Goal: Check status: Check status

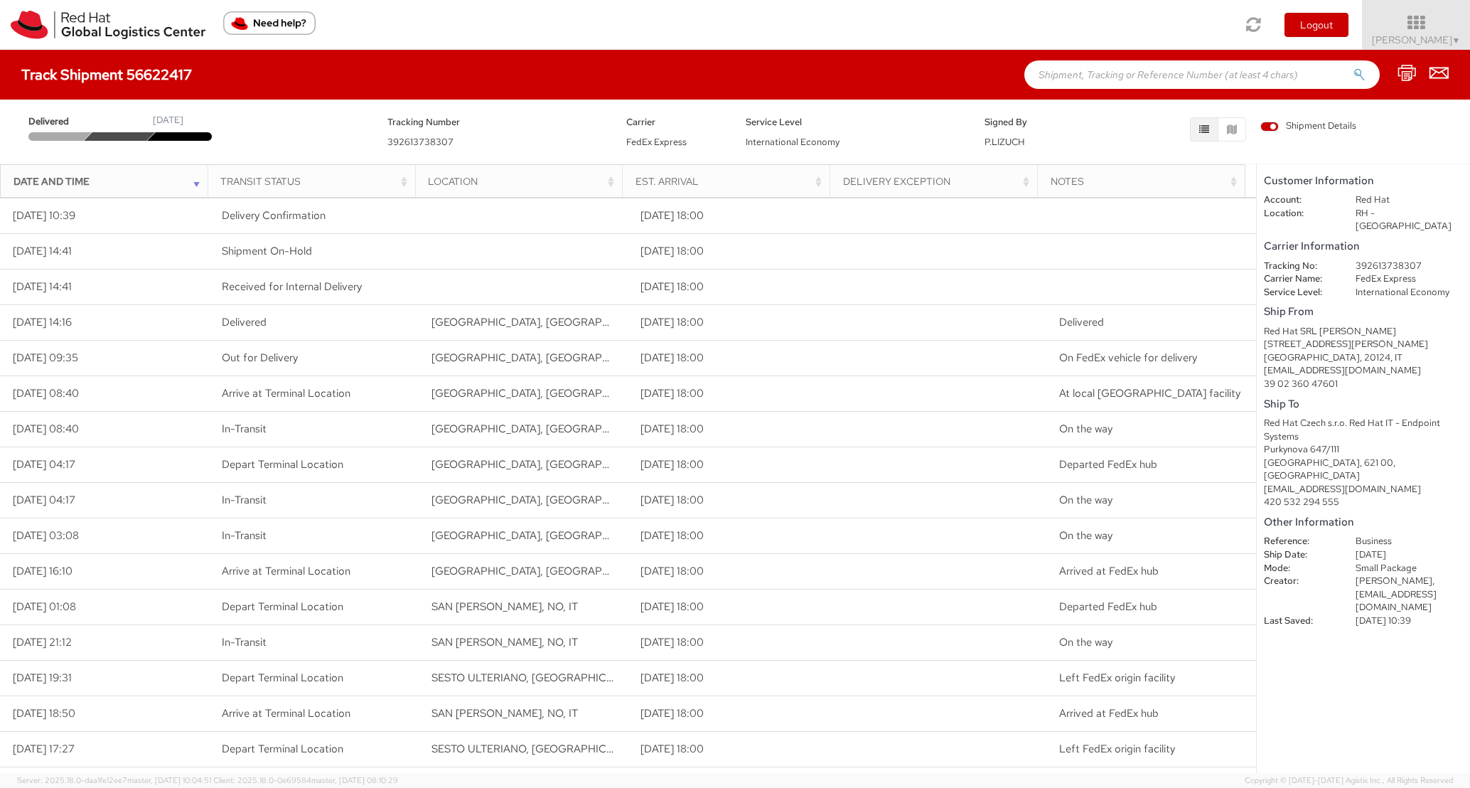
click at [1202, 127] on icon "button" at bounding box center [1205, 129] width 10 height 10
click at [1234, 128] on icon "button" at bounding box center [1232, 129] width 10 height 10
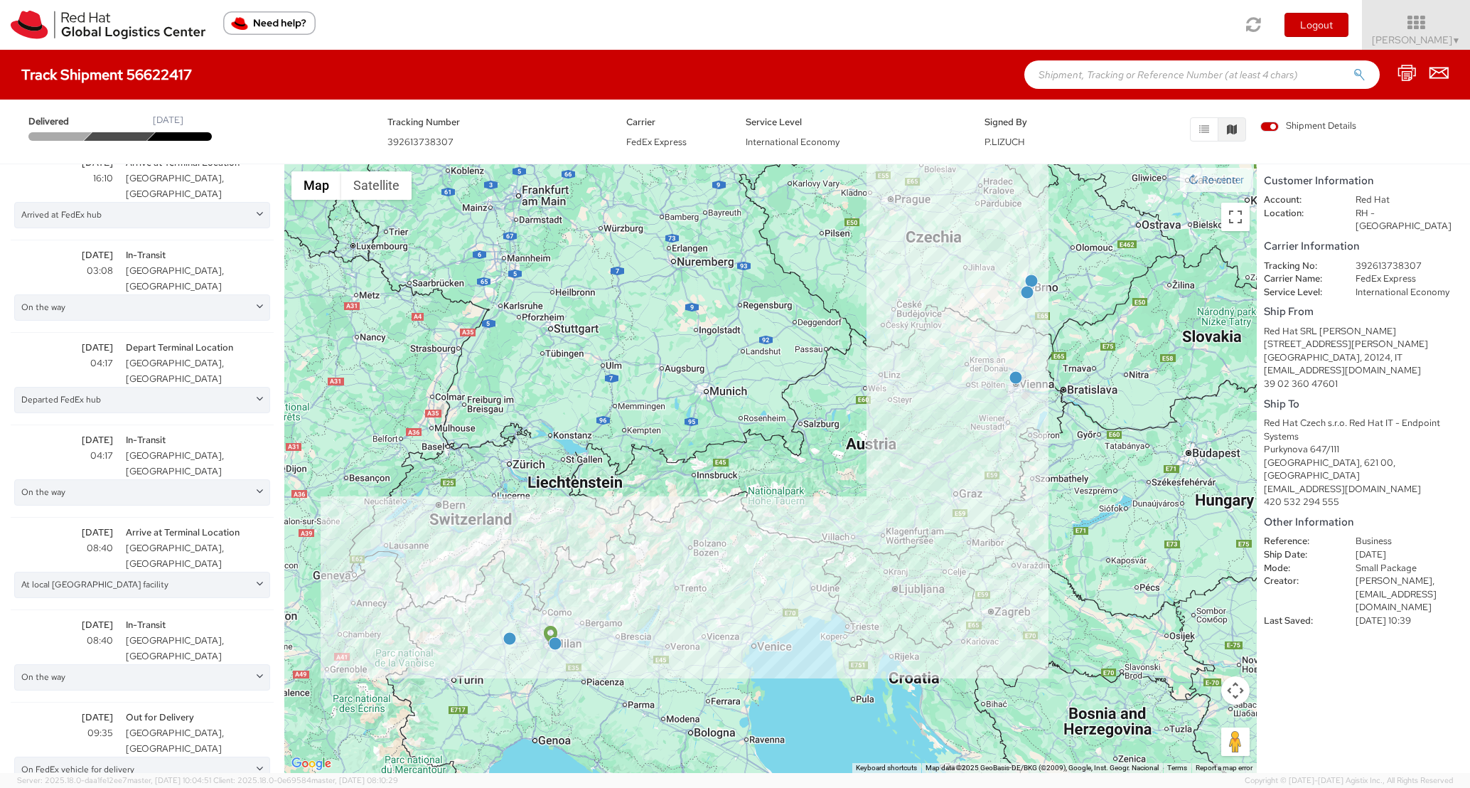
scroll to position [759, 0]
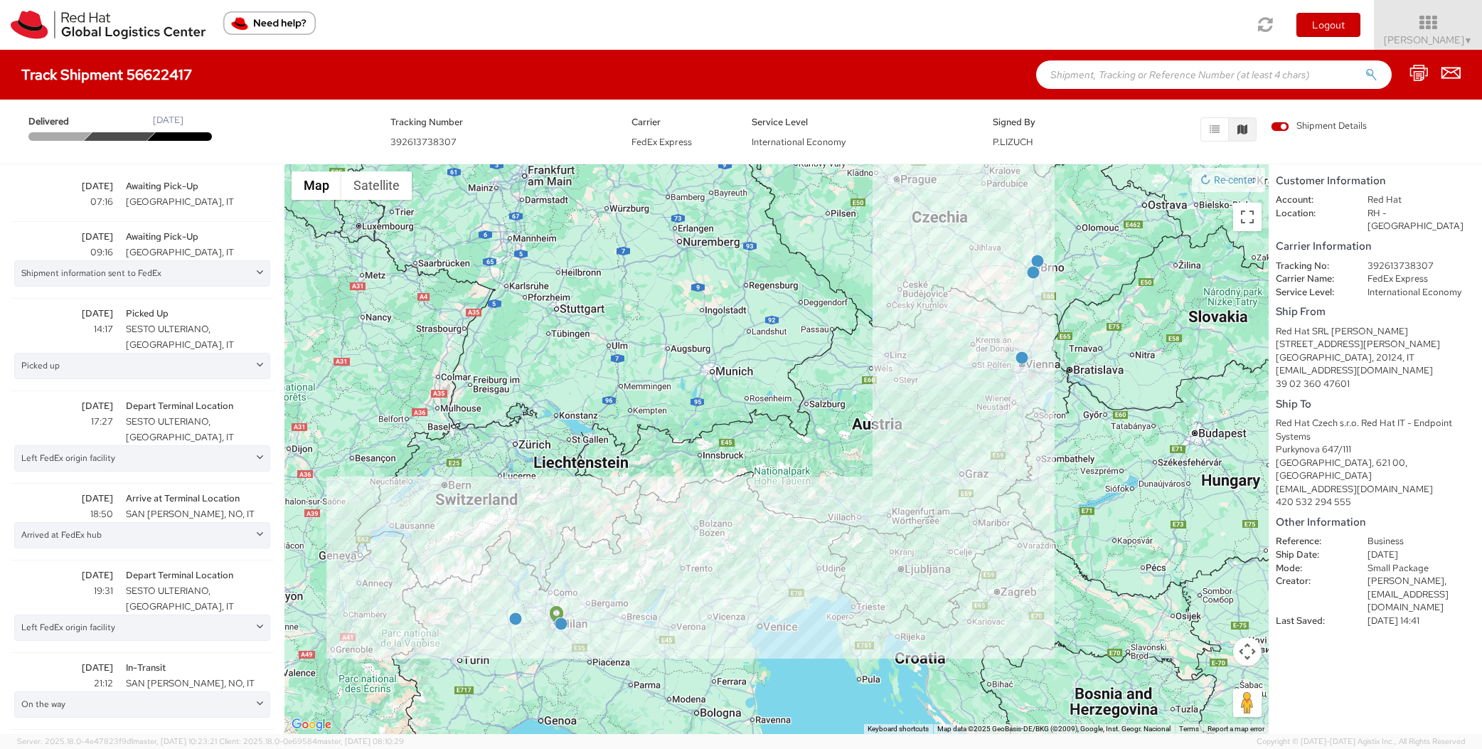
scroll to position [555, 0]
